Goal: Task Accomplishment & Management: Use online tool/utility

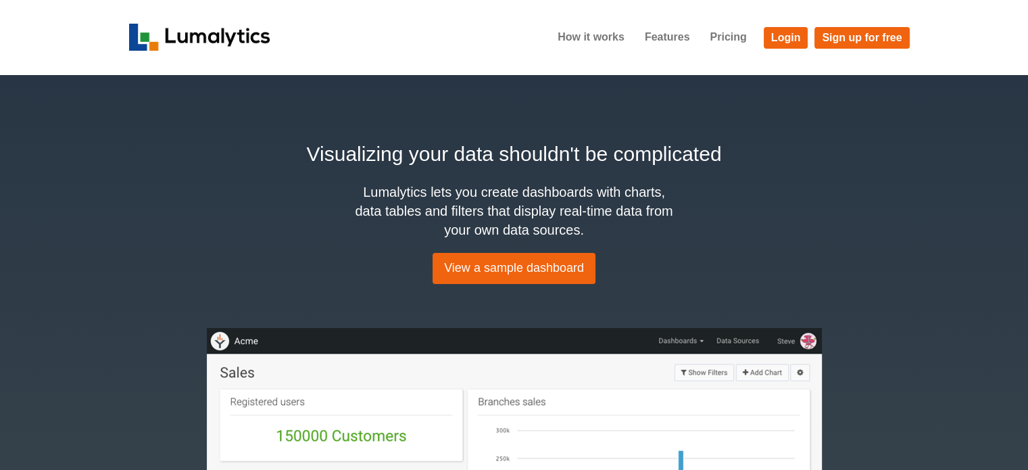
click at [681, 274] on p "View a sample dashboard" at bounding box center [514, 268] width 770 height 58
click at [776, 43] on link "Login" at bounding box center [785, 38] width 45 height 22
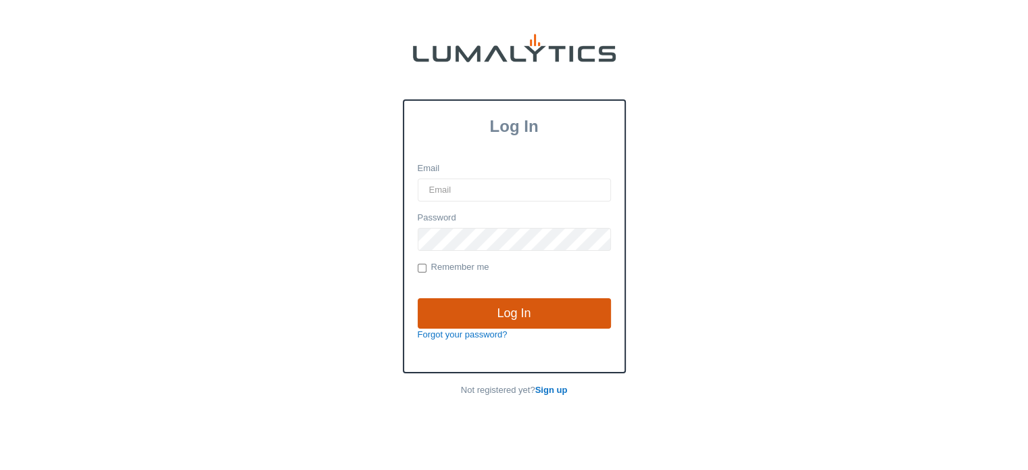
type input "amarsh@valleytruckparts.com"
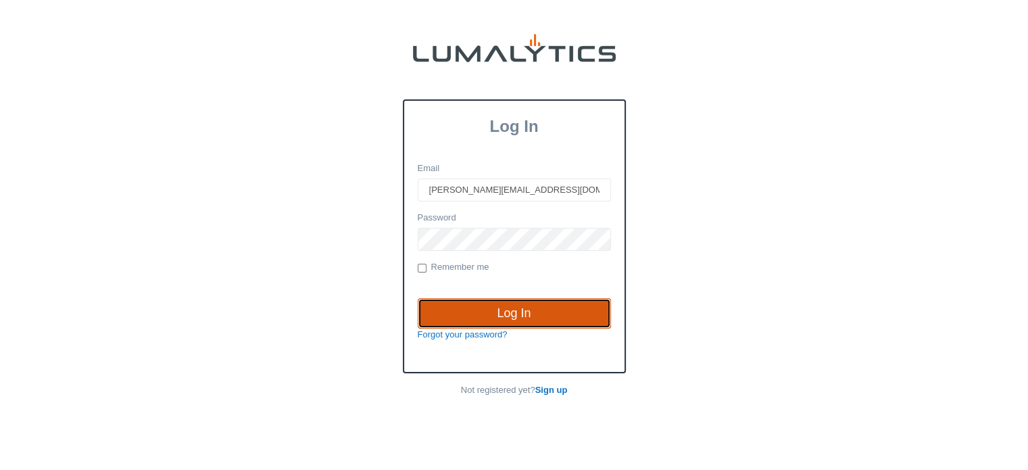
click at [519, 307] on input "Log In" at bounding box center [514, 313] width 193 height 31
